Goal: Task Accomplishment & Management: Complete application form

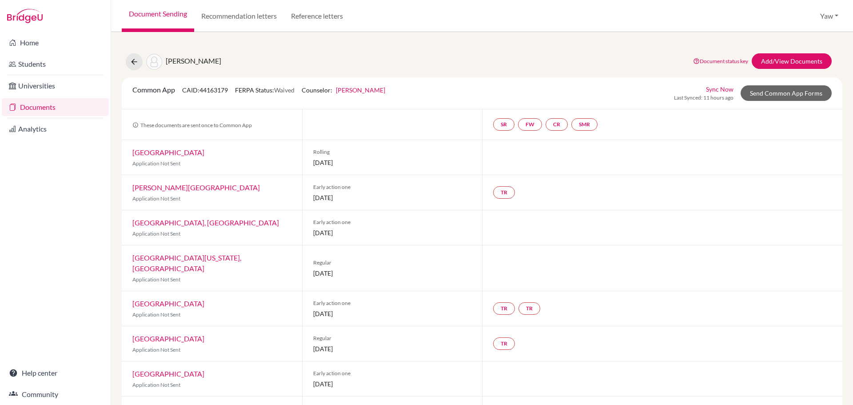
click at [478, 60] on div "Twumasi, Sisi Ama Document status key TR Requirement. Document not uploaded yet…" at bounding box center [482, 61] width 734 height 17
click at [43, 77] on link "Universities" at bounding box center [55, 86] width 107 height 18
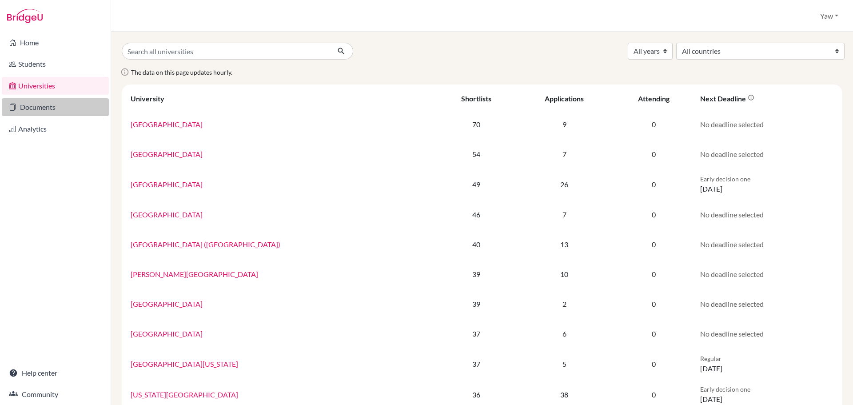
click at [42, 112] on link "Documents" at bounding box center [55, 107] width 107 height 18
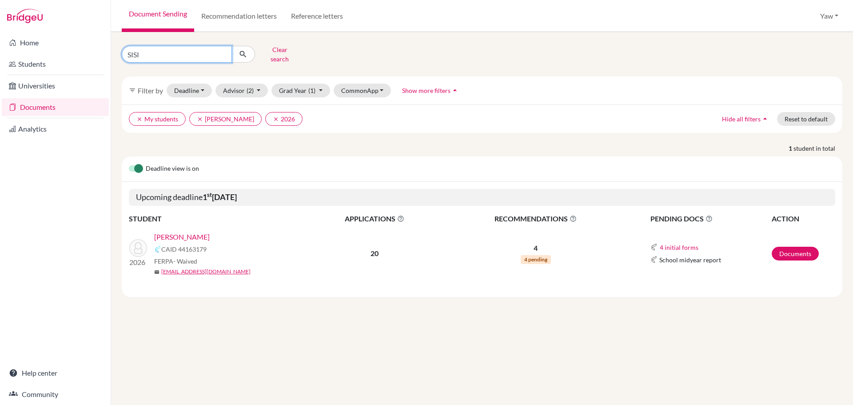
click at [222, 48] on input "SISI" at bounding box center [177, 54] width 110 height 17
click at [222, 53] on input "SISI" at bounding box center [177, 54] width 110 height 17
click at [430, 143] on p "1 student in total" at bounding box center [482, 147] width 734 height 9
click at [273, 48] on button "Clear search" at bounding box center [279, 54] width 49 height 23
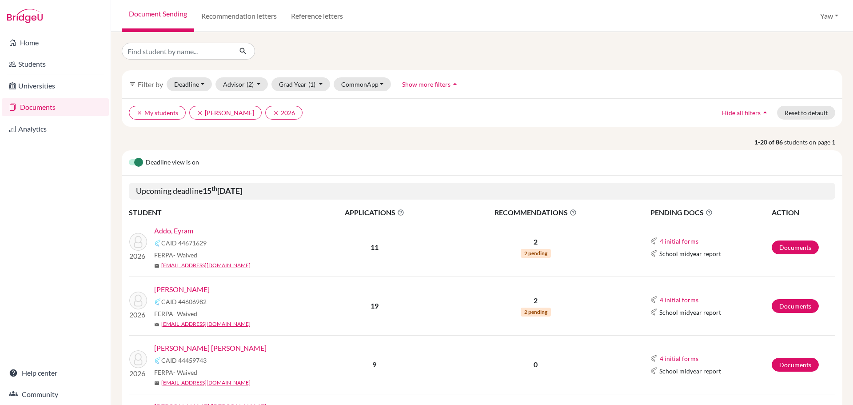
click at [186, 227] on link "Addo, Eyram" at bounding box center [173, 230] width 39 height 11
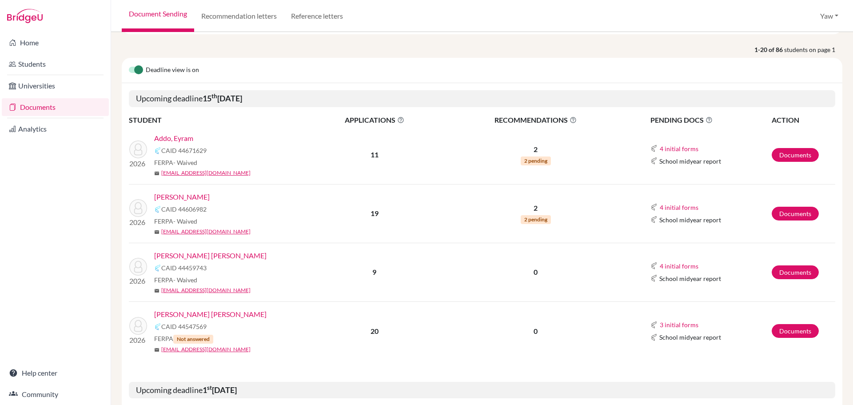
scroll to position [44, 0]
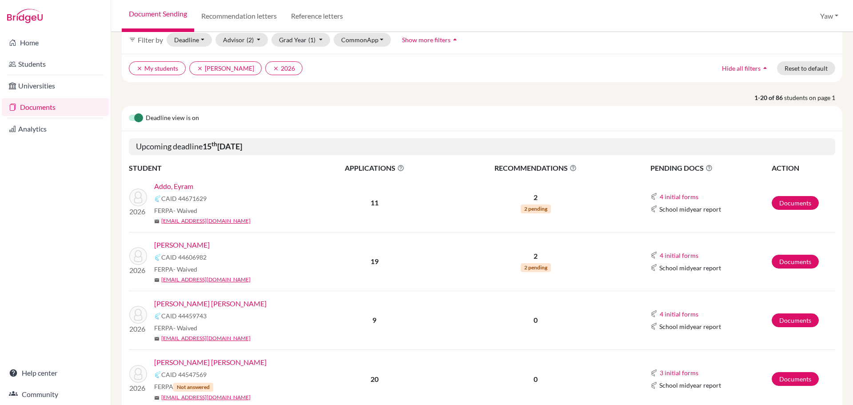
click at [163, 187] on link "Addo, Eyram" at bounding box center [173, 186] width 39 height 11
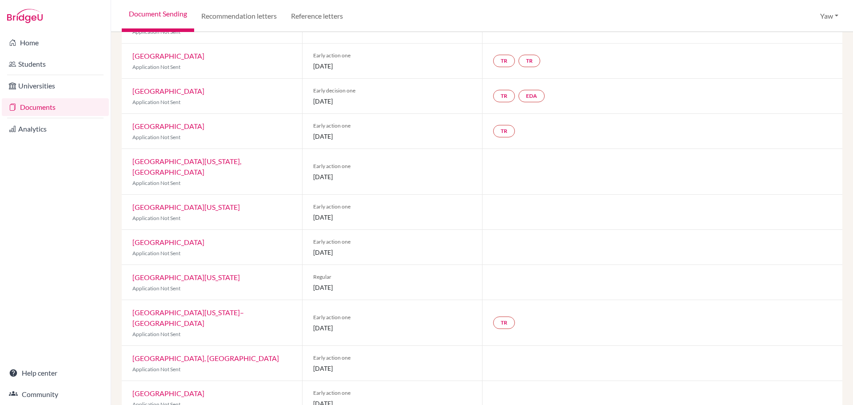
scroll to position [8, 0]
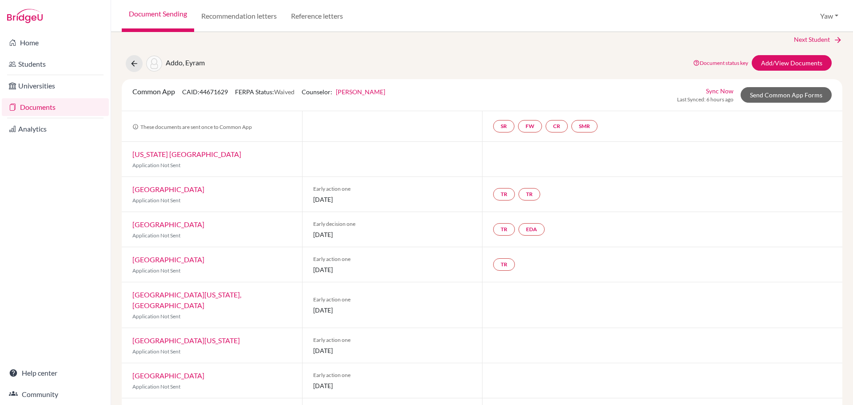
click at [535, 341] on div at bounding box center [662, 345] width 360 height 35
click at [536, 338] on div at bounding box center [662, 345] width 360 height 35
click at [508, 328] on div at bounding box center [662, 345] width 360 height 35
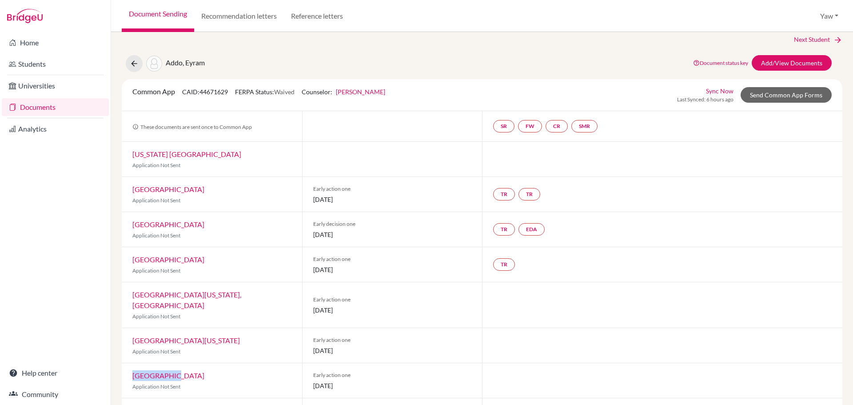
click at [508, 328] on div at bounding box center [662, 345] width 360 height 35
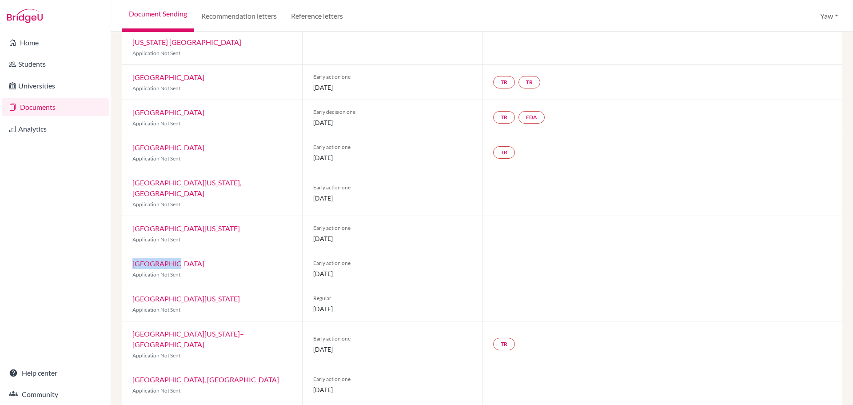
scroll to position [0, 0]
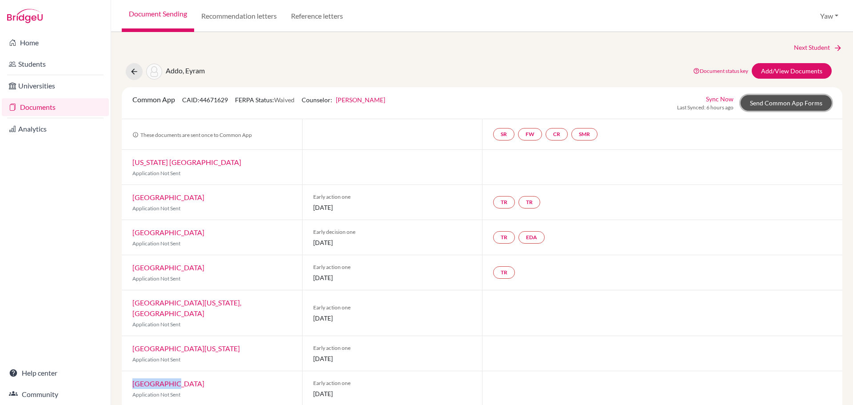
click at [766, 102] on link "Send Common App Forms" at bounding box center [786, 103] width 91 height 16
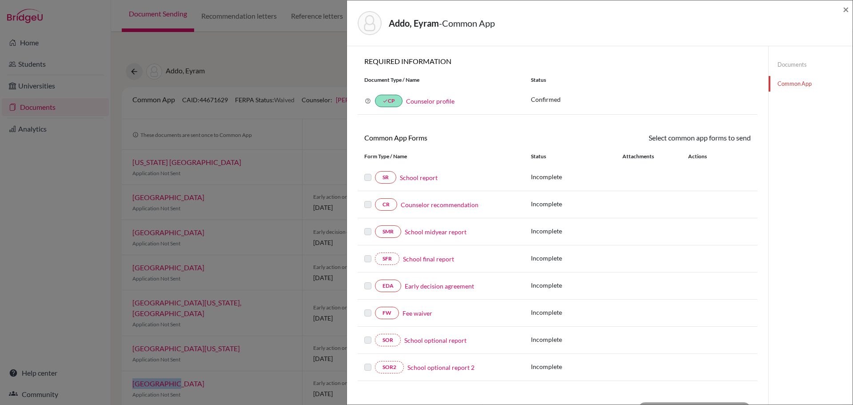
click at [421, 309] on link "Fee waiver" at bounding box center [417, 312] width 30 height 9
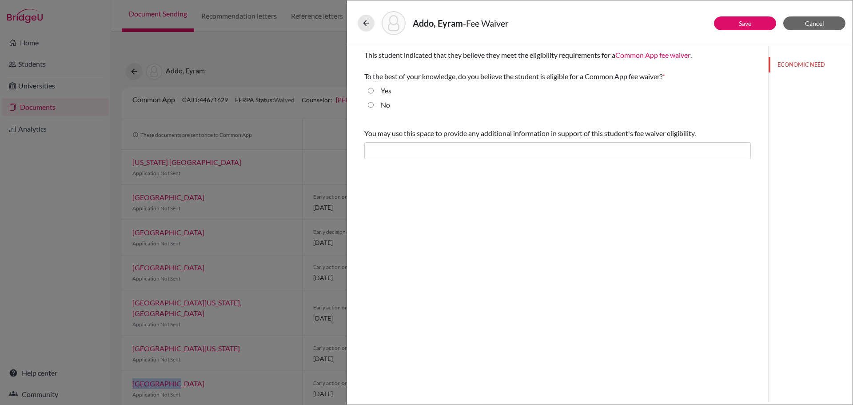
drag, startPoint x: 372, startPoint y: 88, endPoint x: 532, endPoint y: 177, distance: 183.2
click at [372, 89] on input "Yes" at bounding box center [371, 90] width 6 height 11
radio input "true"
drag, startPoint x: 751, startPoint y: 22, endPoint x: 747, endPoint y: 30, distance: 9.3
click at [750, 21] on link "Save" at bounding box center [745, 24] width 12 height 8
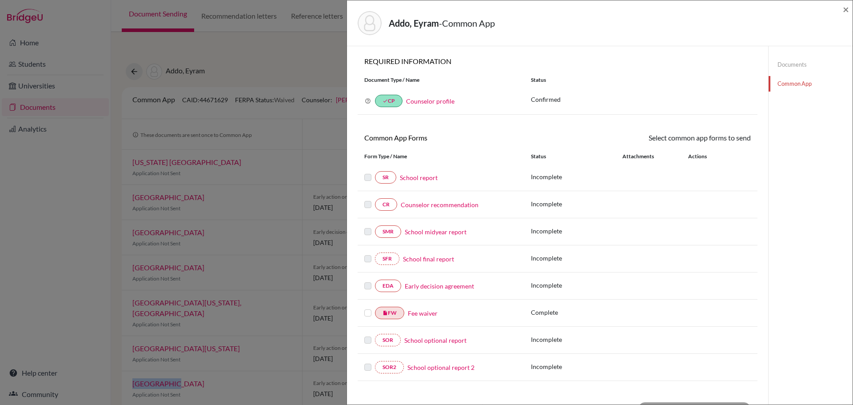
click at [422, 285] on link "Early decision agreement" at bounding box center [439, 285] width 69 height 9
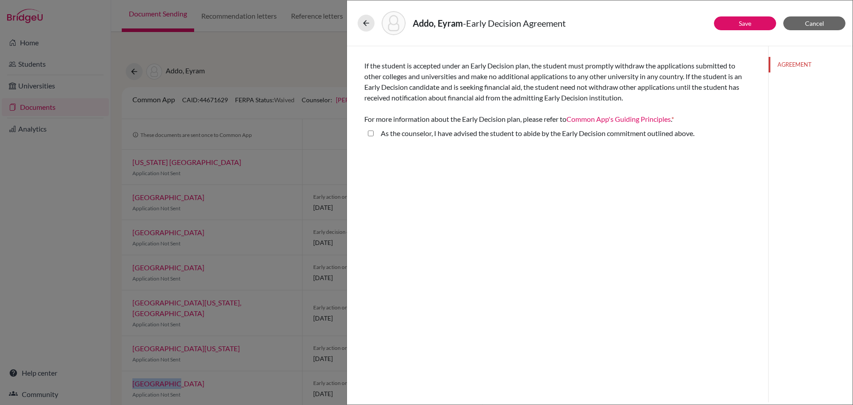
click at [370, 134] on above\ "As the counselor, I have advised the student to abide by the Early Decision com…" at bounding box center [371, 133] width 6 height 11
checkbox above\ "true"
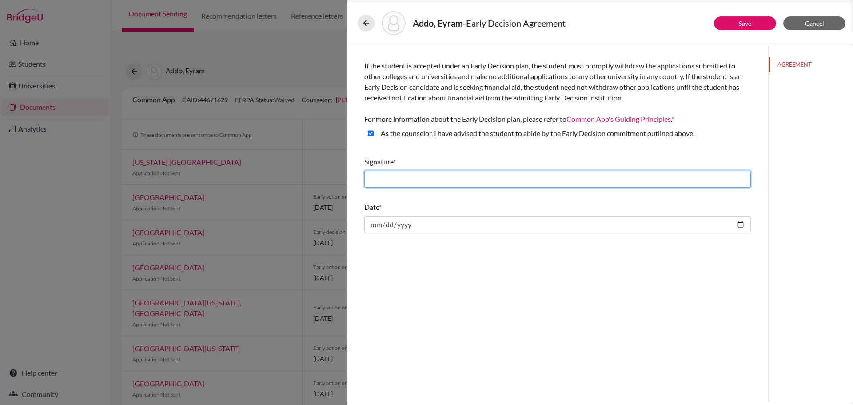
drag, startPoint x: 405, startPoint y: 183, endPoint x: 415, endPoint y: 184, distance: 10.7
click at [406, 183] on input "text" at bounding box center [557, 179] width 386 height 17
type input "Yaw Fosu-Korankye"
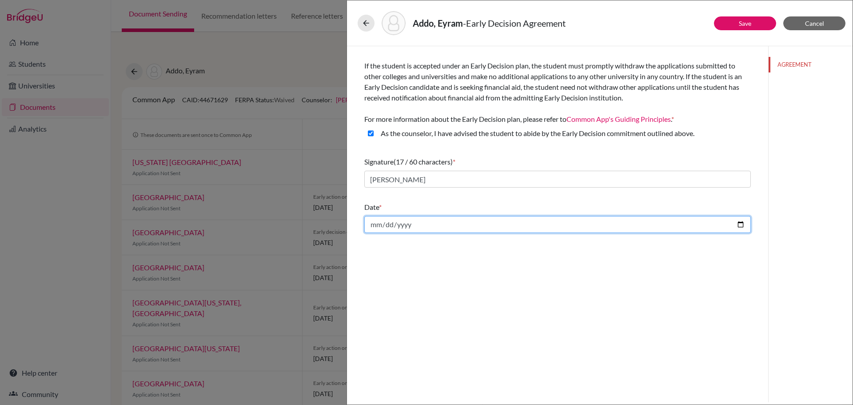
click at [600, 223] on input "date" at bounding box center [557, 224] width 386 height 17
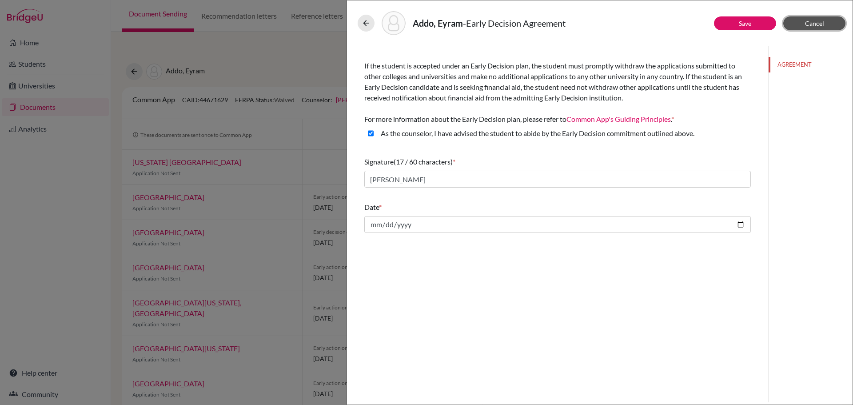
click at [817, 20] on span "Cancel" at bounding box center [814, 24] width 19 height 8
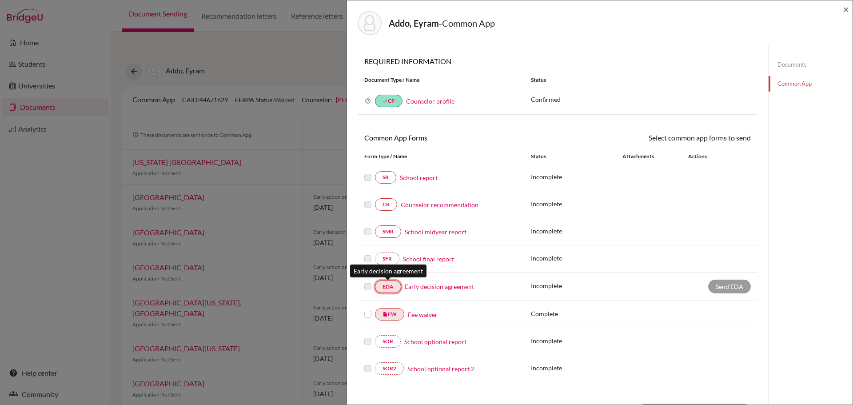
drag, startPoint x: 390, startPoint y: 285, endPoint x: 396, endPoint y: 284, distance: 5.3
click at [390, 284] on link "EDA" at bounding box center [388, 286] width 26 height 12
click at [432, 281] on div "EDA Early decision agreement" at bounding box center [440, 286] width 153 height 12
click at [507, 295] on div "EDA Early decision agreement Incomplete Send EDA" at bounding box center [558, 286] width 400 height 28
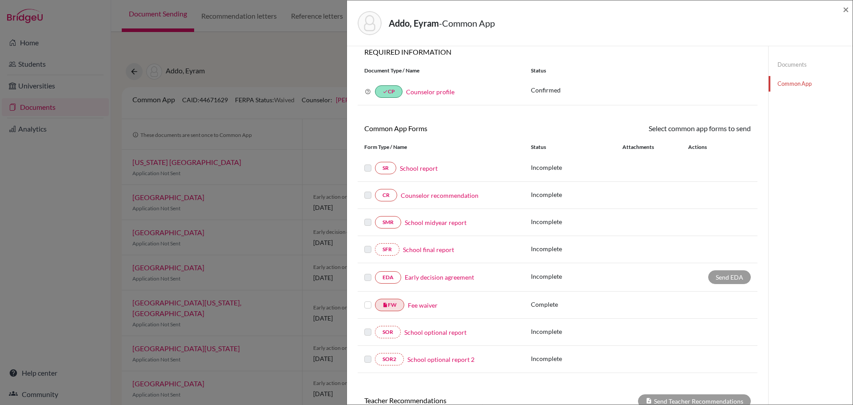
scroll to position [6, 0]
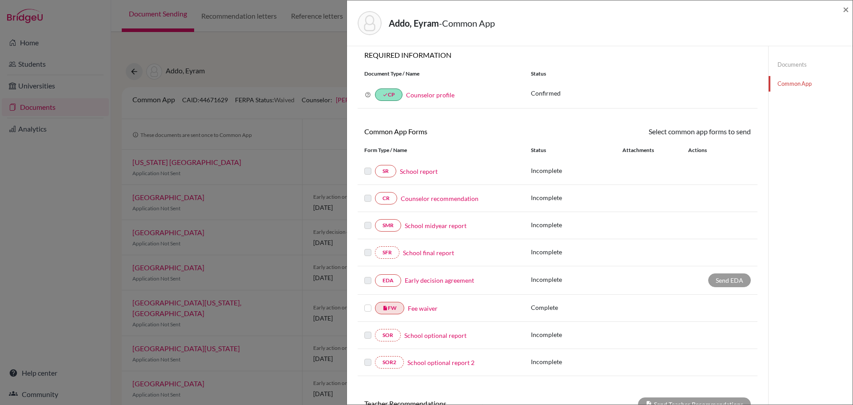
click at [459, 279] on link "Early decision agreement" at bounding box center [439, 279] width 69 height 9
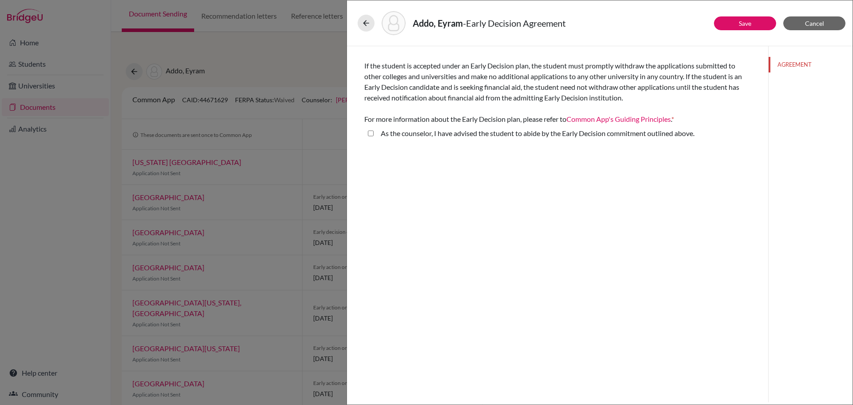
drag, startPoint x: 372, startPoint y: 133, endPoint x: 370, endPoint y: 137, distance: 4.8
click at [371, 133] on above\ "As the counselor, I have advised the student to abide by the Early Decision com…" at bounding box center [371, 133] width 6 height 11
checkbox above\ "true"
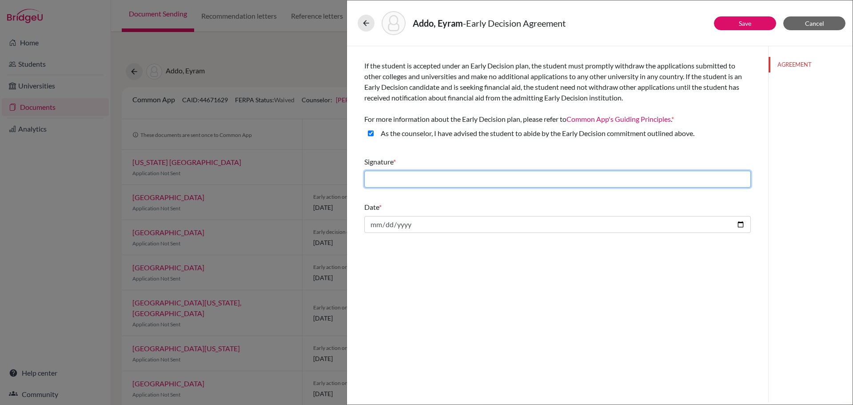
click at [423, 178] on input "text" at bounding box center [557, 179] width 386 height 17
type input "Yaw Fosu-Korankye"
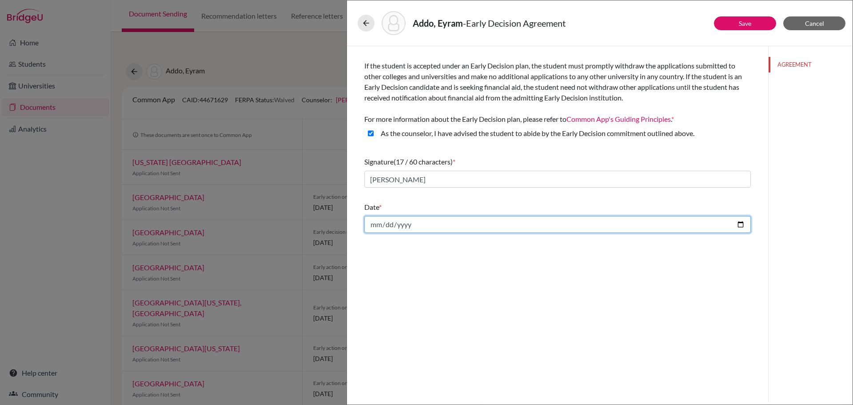
click at [428, 224] on input "date" at bounding box center [557, 224] width 386 height 17
type input "2025-10-08"
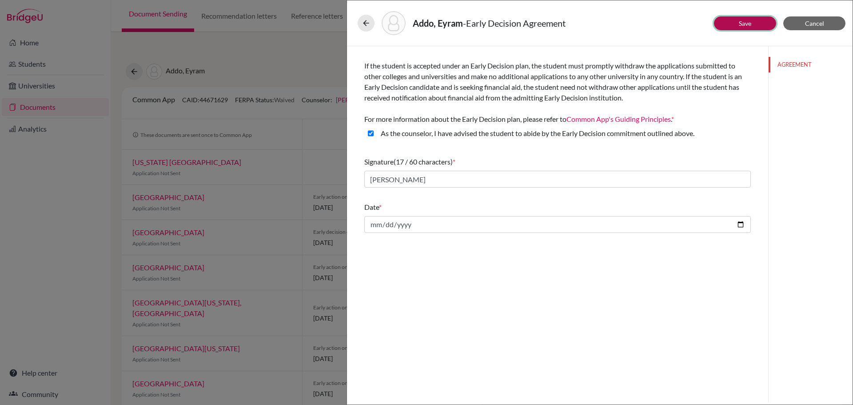
click at [747, 20] on link "Save" at bounding box center [745, 24] width 12 height 8
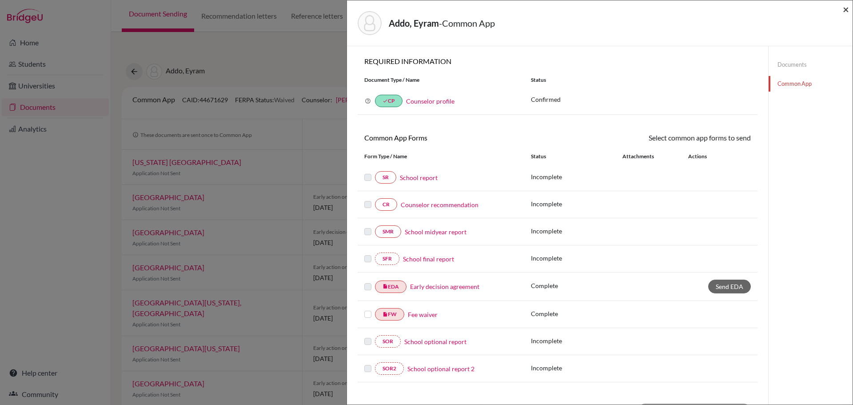
click at [846, 10] on span "×" at bounding box center [846, 9] width 6 height 13
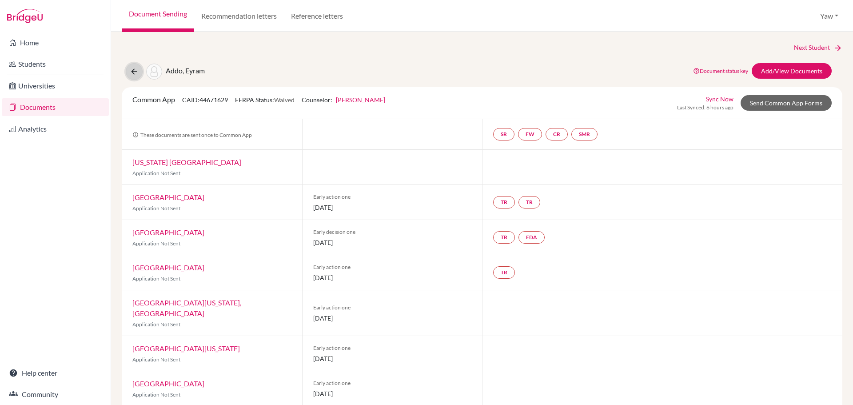
click at [133, 70] on icon at bounding box center [134, 71] width 9 height 9
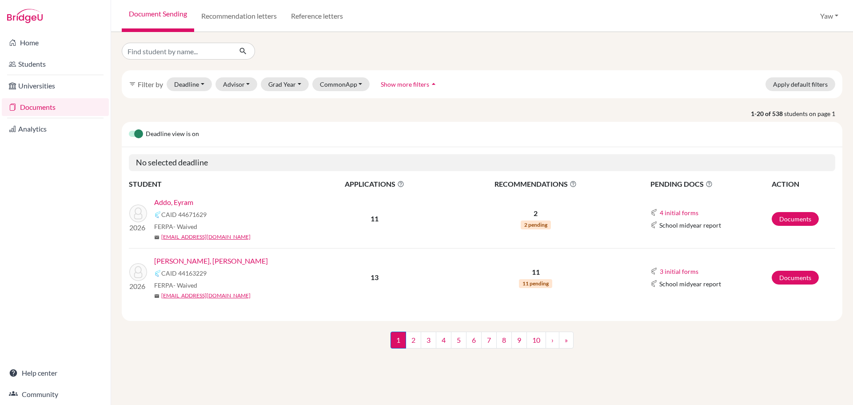
click at [39, 107] on link "Documents" at bounding box center [55, 107] width 107 height 18
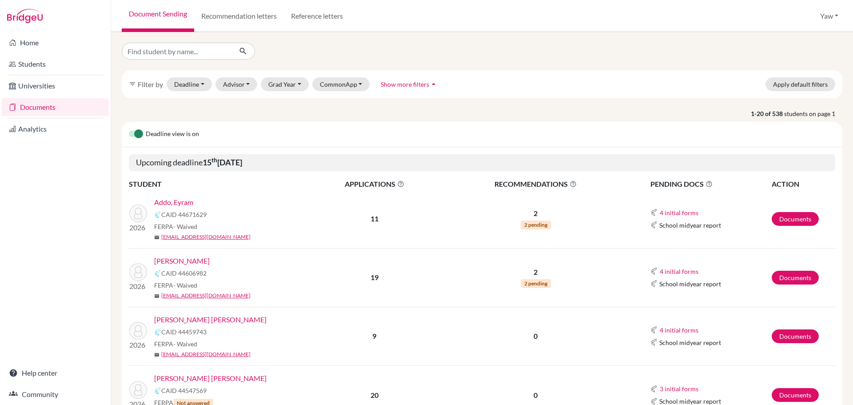
scroll to position [44, 0]
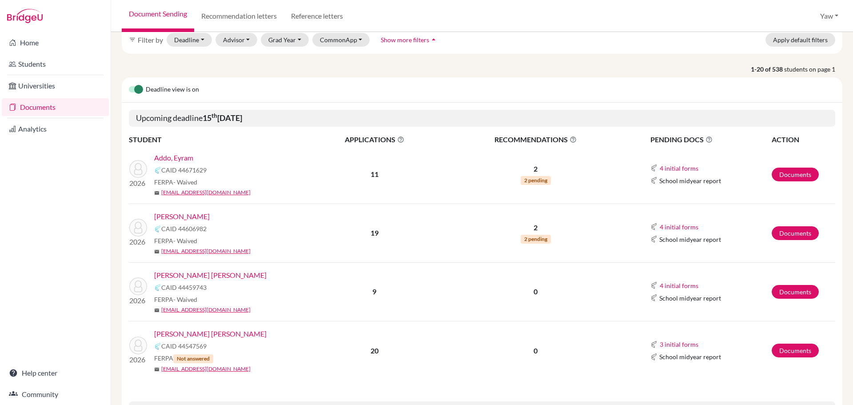
click at [210, 212] on link "[PERSON_NAME]" at bounding box center [182, 216] width 56 height 11
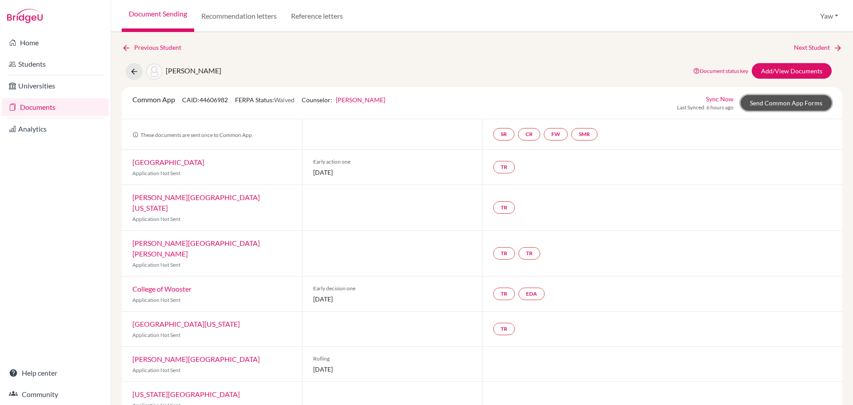
click at [774, 96] on link "Send Common App Forms" at bounding box center [786, 103] width 91 height 16
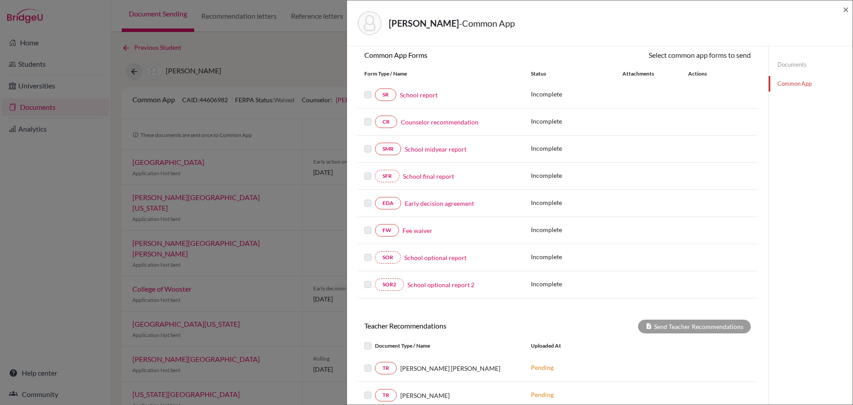
scroll to position [89, 0]
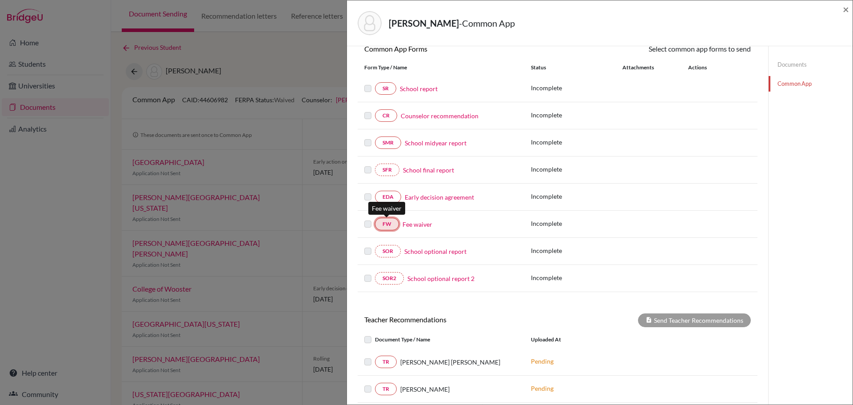
click at [384, 222] on link "FW" at bounding box center [387, 224] width 24 height 12
click at [410, 220] on link "Fee waiver" at bounding box center [417, 223] width 30 height 9
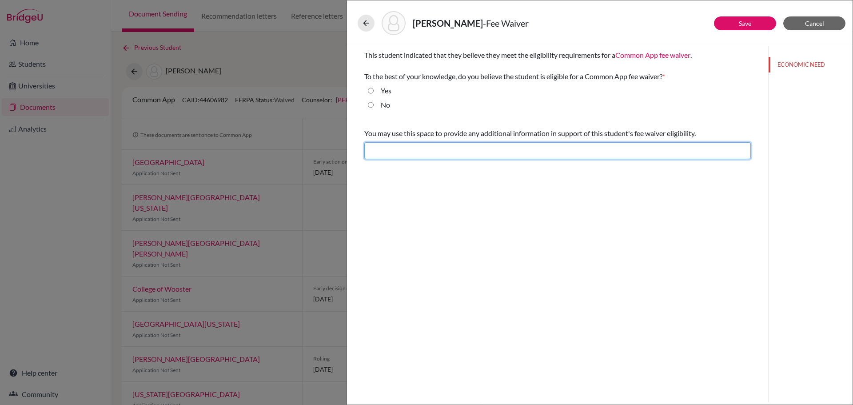
click at [388, 151] on input "text" at bounding box center [557, 150] width 386 height 17
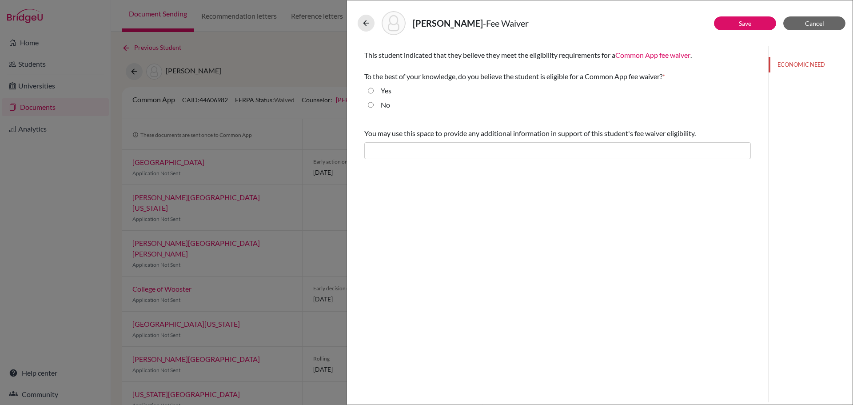
click at [371, 90] on input "Yes" at bounding box center [371, 90] width 6 height 11
radio input "true"
click at [752, 24] on button "Save" at bounding box center [745, 23] width 62 height 14
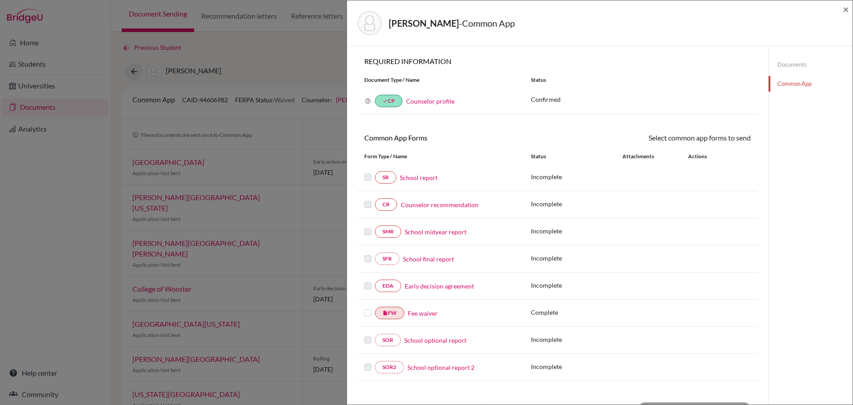
click at [463, 286] on link "Early decision agreement" at bounding box center [439, 285] width 69 height 9
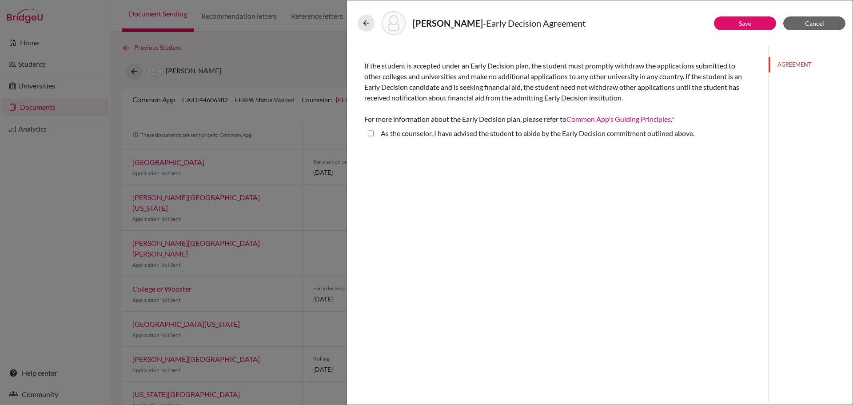
click at [374, 133] on div "As the counselor, I have advised the student to abide by the Early Decision com…" at bounding box center [534, 135] width 321 height 14
drag, startPoint x: 372, startPoint y: 133, endPoint x: 380, endPoint y: 132, distance: 8.5
click at [374, 132] on div "As the counselor, I have advised the student to abide by the Early Decision com…" at bounding box center [557, 135] width 386 height 14
click at [368, 133] on above\ "As the counselor, I have advised the student to abide by the Early Decision com…" at bounding box center [371, 133] width 6 height 11
checkbox above\ "true"
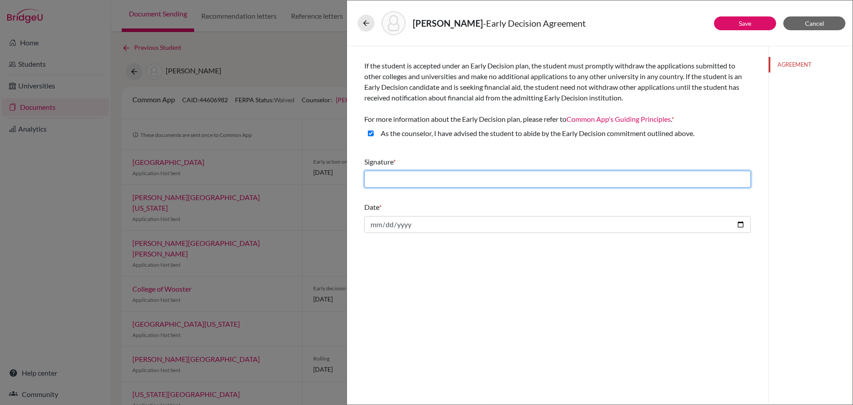
click at [384, 175] on input "text" at bounding box center [557, 179] width 386 height 17
type input "Yaw Fosu-Korankye"
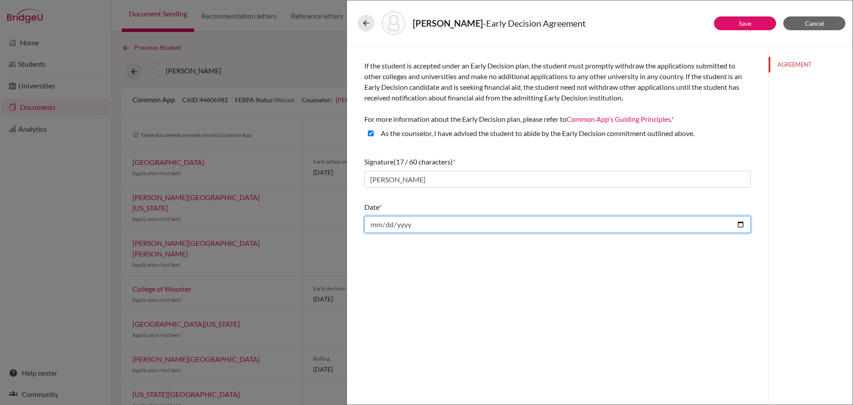
click at [415, 221] on input "date" at bounding box center [557, 224] width 386 height 17
type input "2025-10-08"
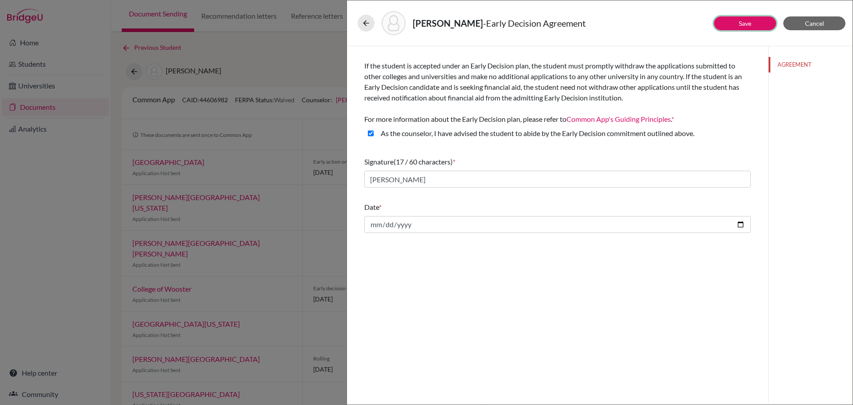
drag, startPoint x: 748, startPoint y: 23, endPoint x: 757, endPoint y: 31, distance: 11.9
click at [749, 23] on link "Save" at bounding box center [745, 24] width 12 height 8
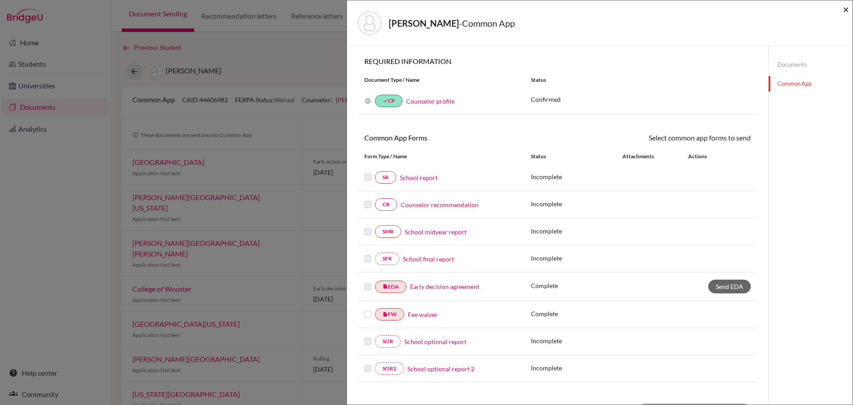
click at [846, 7] on span "×" at bounding box center [846, 9] width 6 height 13
click at [846, 9] on span "×" at bounding box center [846, 9] width 6 height 13
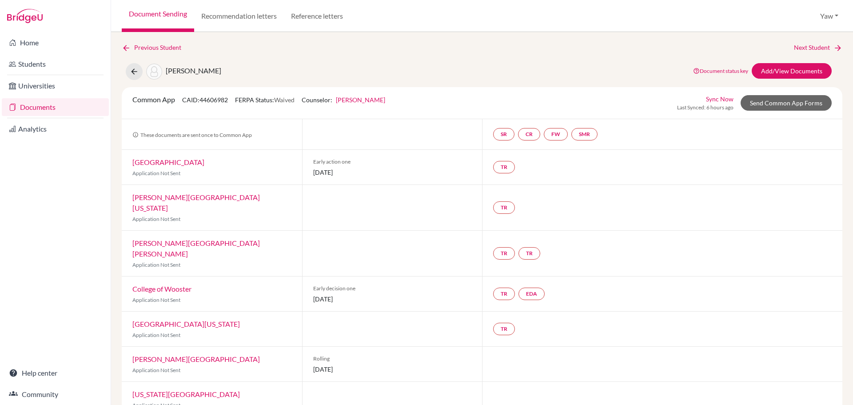
click at [46, 112] on link "Documents" at bounding box center [55, 107] width 107 height 18
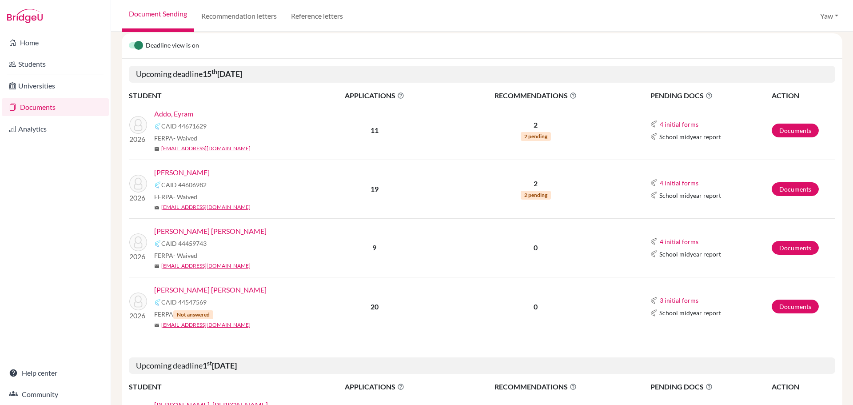
scroll to position [89, 0]
click at [188, 226] on link "[PERSON_NAME] [PERSON_NAME]" at bounding box center [210, 230] width 112 height 11
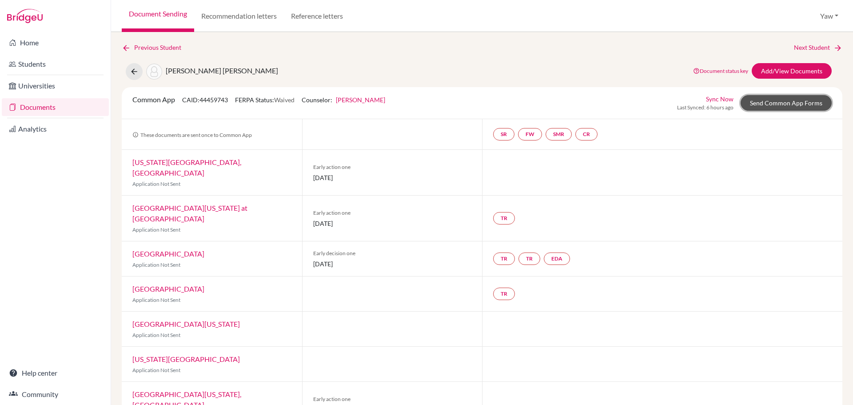
click at [774, 101] on link "Send Common App Forms" at bounding box center [786, 103] width 91 height 16
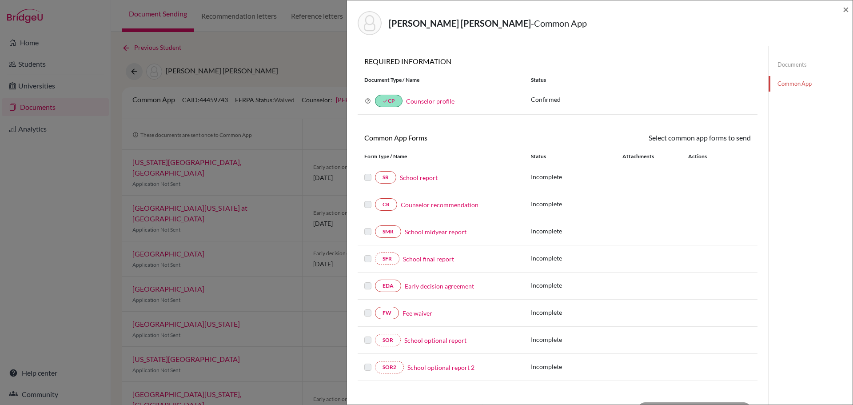
click at [410, 313] on link "Fee waiver" at bounding box center [417, 312] width 30 height 9
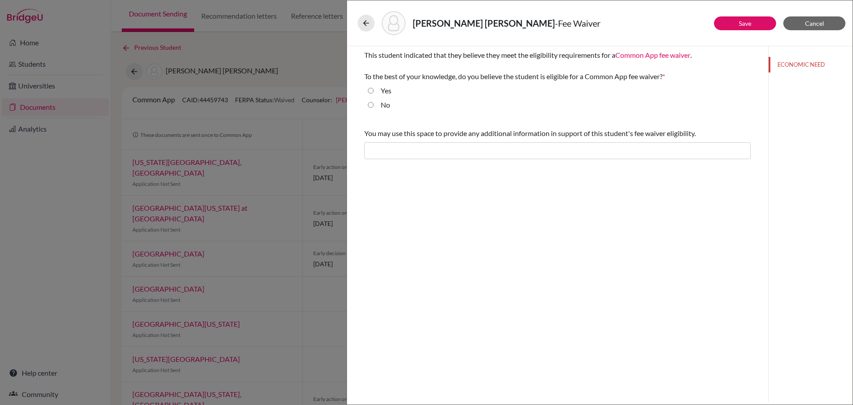
click at [374, 89] on div "Yes" at bounding box center [383, 92] width 18 height 14
drag, startPoint x: 371, startPoint y: 90, endPoint x: 390, endPoint y: 99, distance: 20.3
click at [371, 89] on input "Yes" at bounding box center [371, 90] width 6 height 11
radio input "true"
click at [745, 24] on link "Save" at bounding box center [745, 24] width 12 height 8
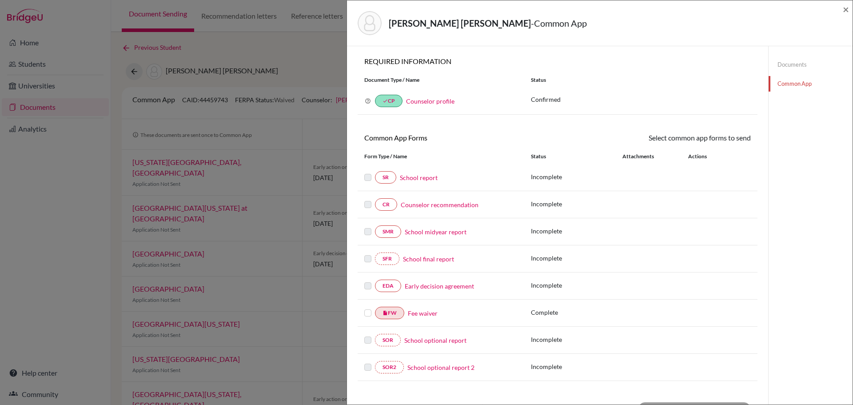
click at [438, 284] on link "Early decision agreement" at bounding box center [439, 285] width 69 height 9
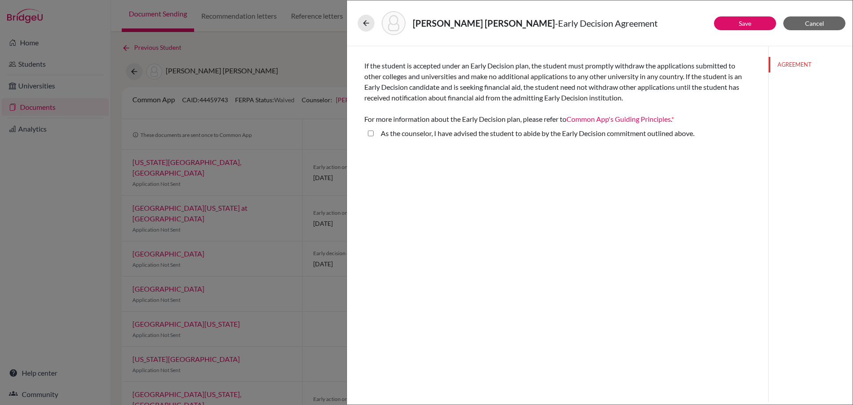
click at [372, 131] on above\ "As the counselor, I have advised the student to abide by the Early Decision com…" at bounding box center [371, 133] width 6 height 11
checkbox above\ "true"
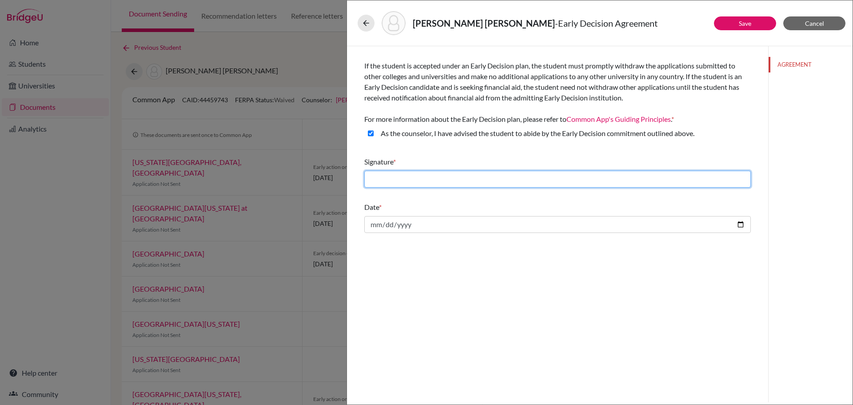
click at [397, 175] on input "text" at bounding box center [557, 179] width 386 height 17
type input "Yaw Fosu-Korankye"
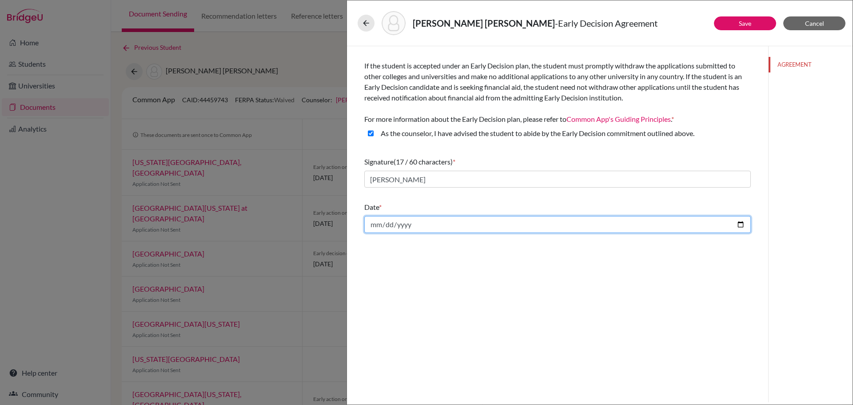
click at [430, 225] on input "date" at bounding box center [557, 224] width 386 height 17
type input "2025-10-08"
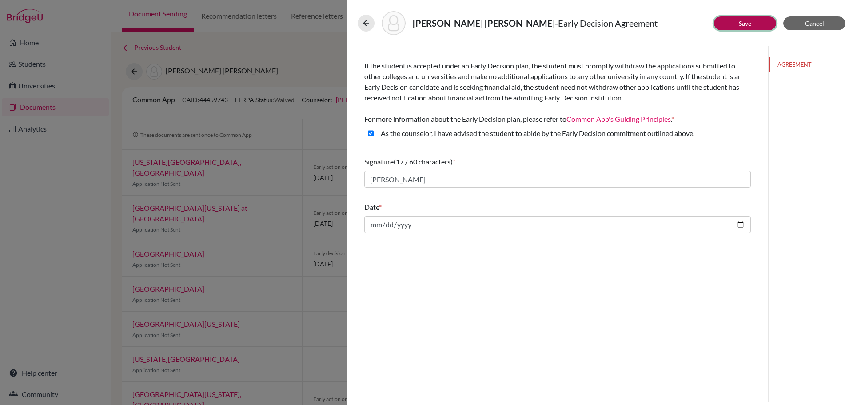
click at [737, 24] on button "Save" at bounding box center [745, 23] width 62 height 14
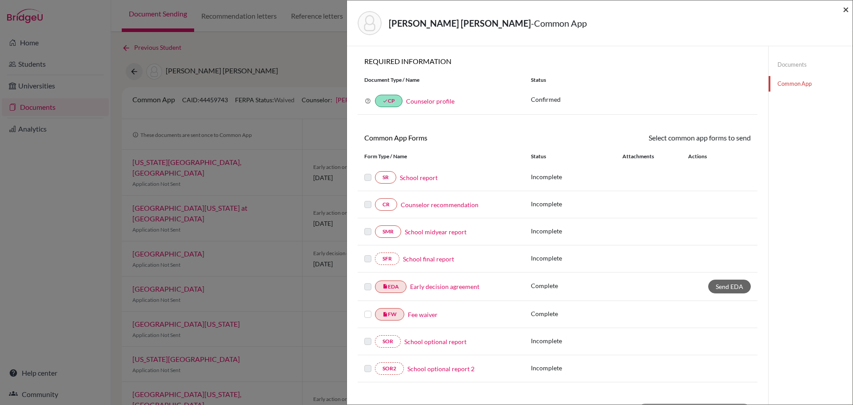
click at [844, 9] on span "×" at bounding box center [846, 9] width 6 height 13
click at [847, 10] on span "×" at bounding box center [846, 9] width 6 height 13
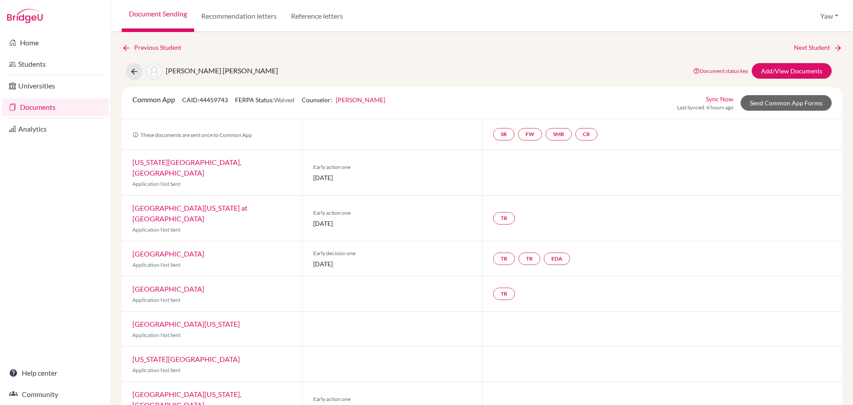
click at [37, 108] on link "Documents" at bounding box center [55, 107] width 107 height 18
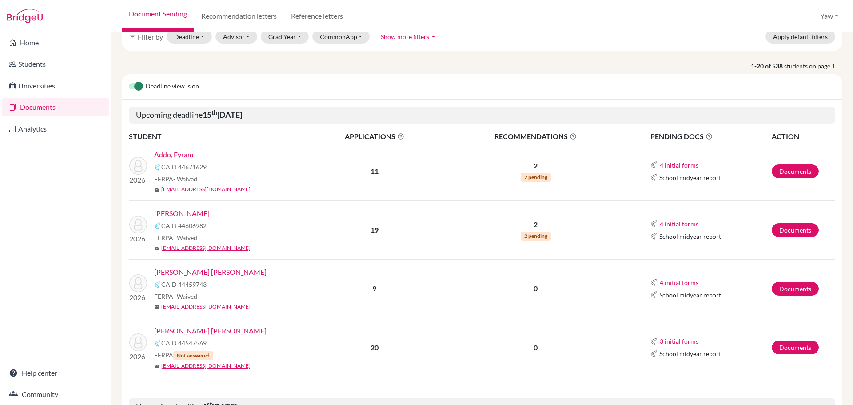
scroll to position [44, 0]
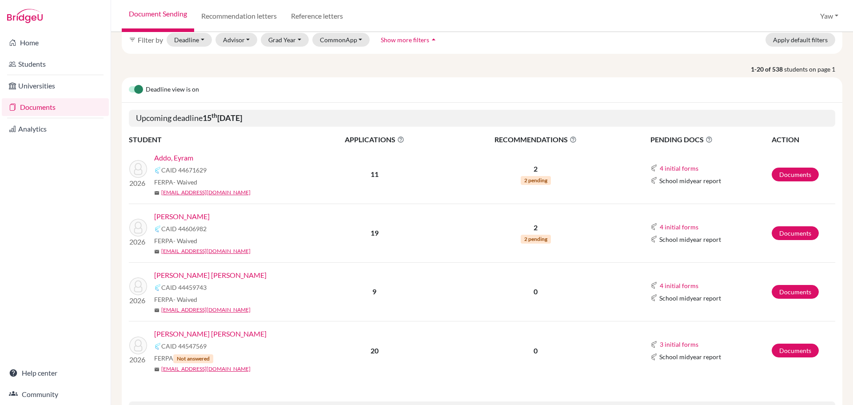
click at [217, 332] on link "[PERSON_NAME] [PERSON_NAME]" at bounding box center [210, 333] width 112 height 11
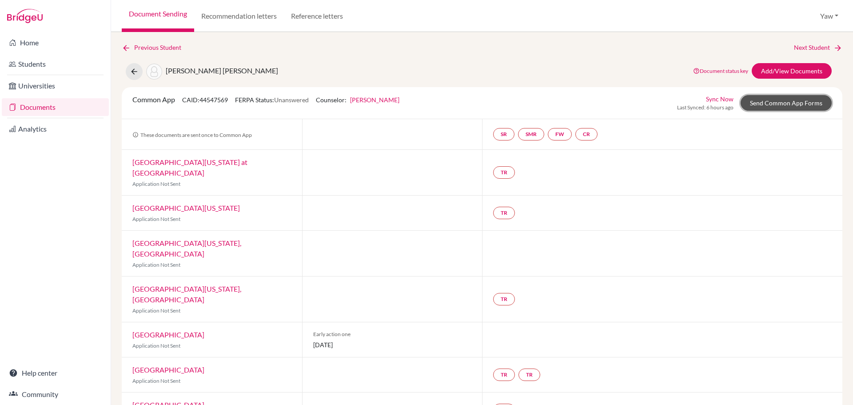
click at [792, 103] on link "Send Common App Forms" at bounding box center [786, 103] width 91 height 16
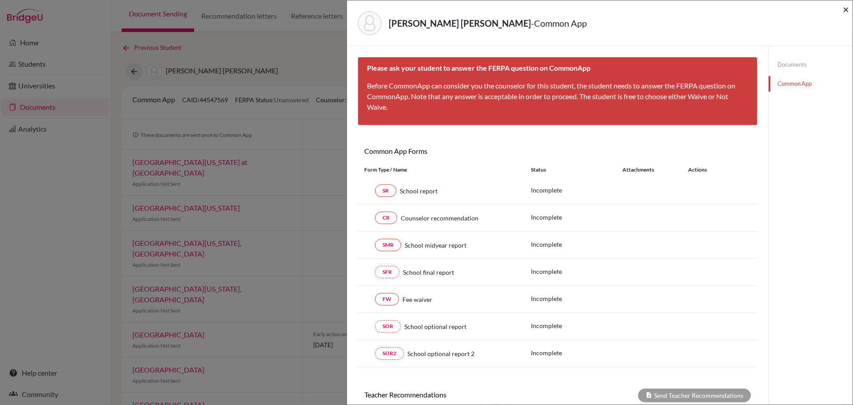
click at [848, 9] on span "×" at bounding box center [846, 9] width 6 height 13
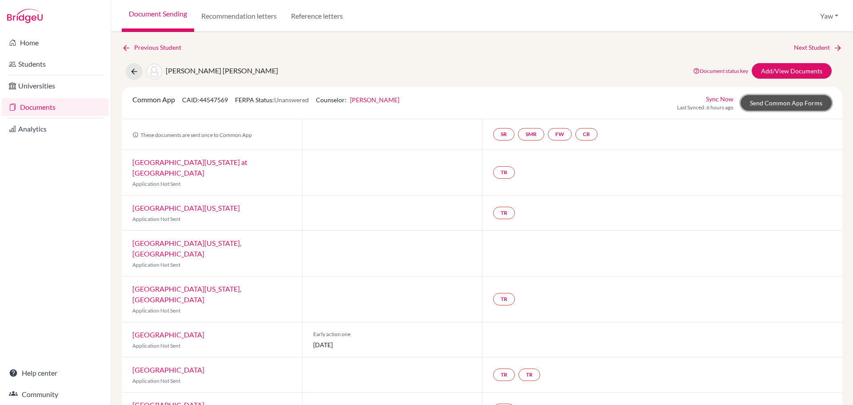
click at [777, 104] on link "Send Common App Forms" at bounding box center [786, 103] width 91 height 16
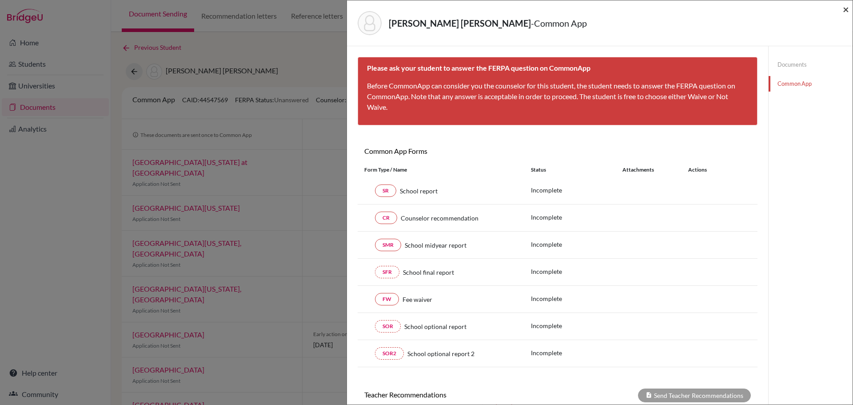
click at [849, 7] on span "×" at bounding box center [846, 9] width 6 height 13
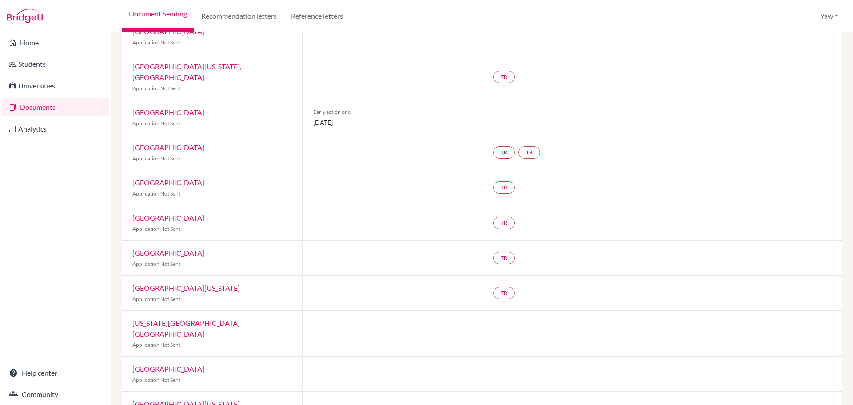
scroll to position [444, 0]
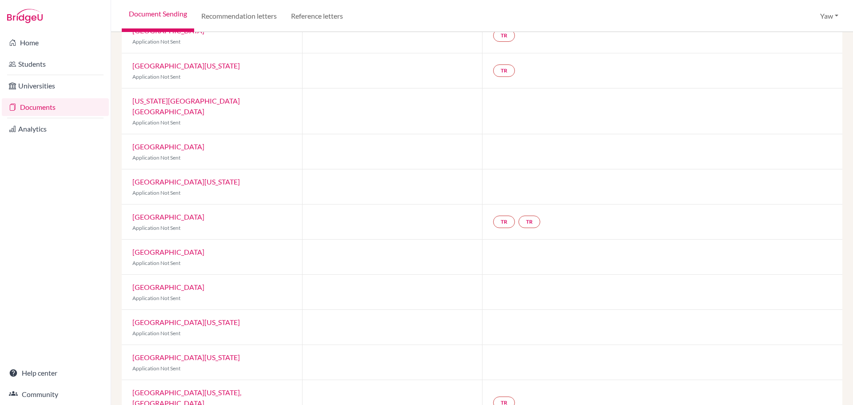
click at [50, 246] on div "Home Students Universities Documents Analytics Help center Community" at bounding box center [55, 218] width 111 height 373
click at [40, 108] on link "Documents" at bounding box center [55, 107] width 107 height 18
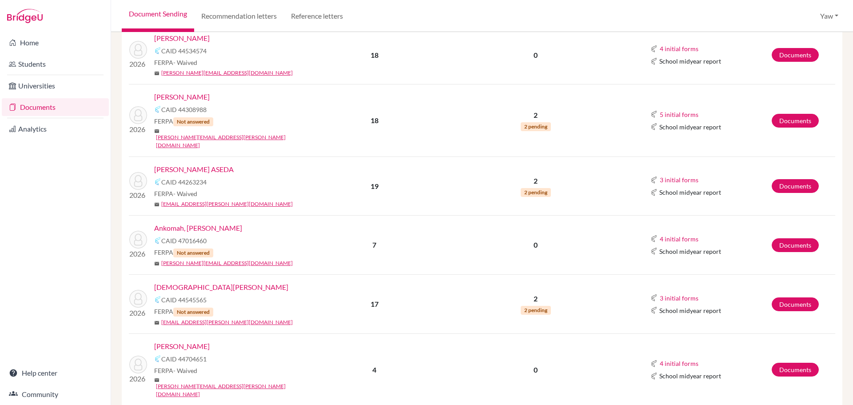
scroll to position [774, 0]
